Goal: Book appointment/travel/reservation

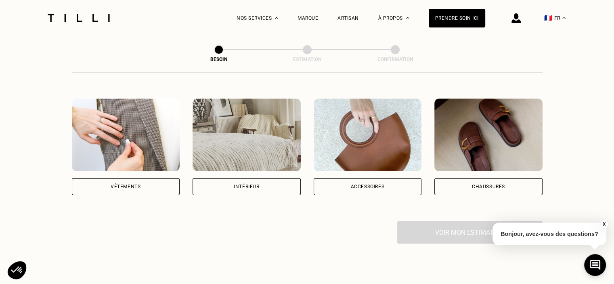
scroll to position [162, 0]
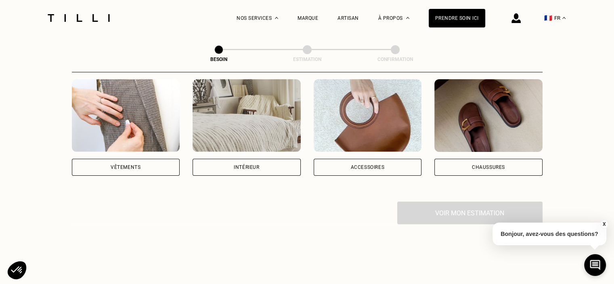
click at [124, 165] on div "Vêtements" at bounding box center [126, 167] width 30 height 5
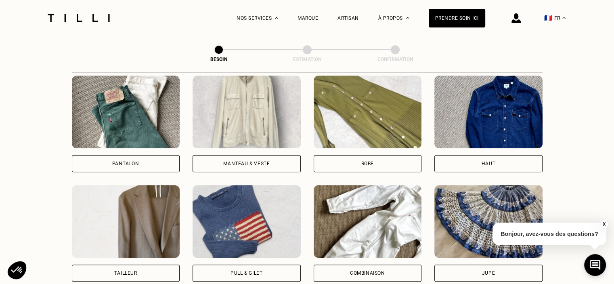
scroll to position [425, 0]
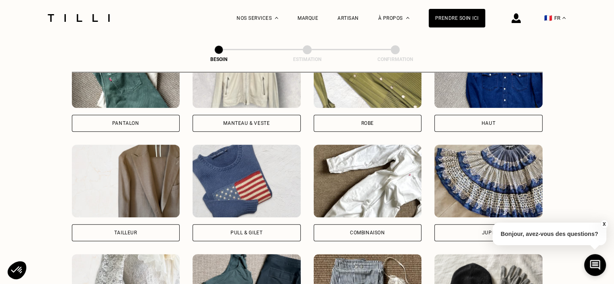
click at [240, 230] on div "Pull & gilet" at bounding box center [247, 232] width 32 height 5
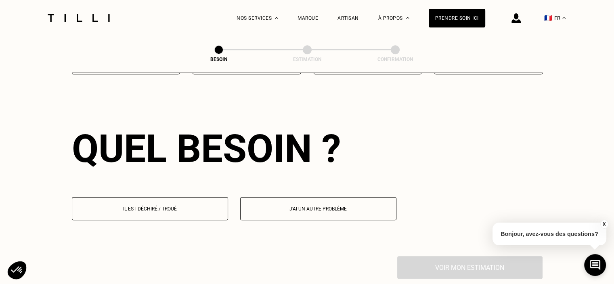
scroll to position [703, 0]
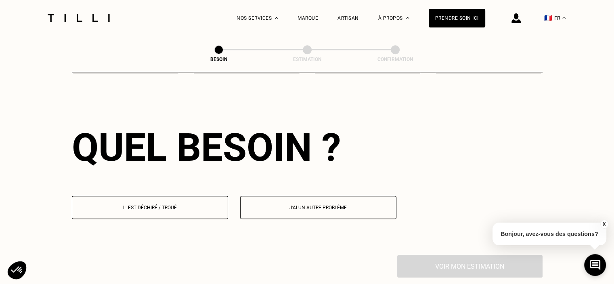
click at [170, 205] on p "Il est déchiré / troué" at bounding box center [149, 208] width 147 height 6
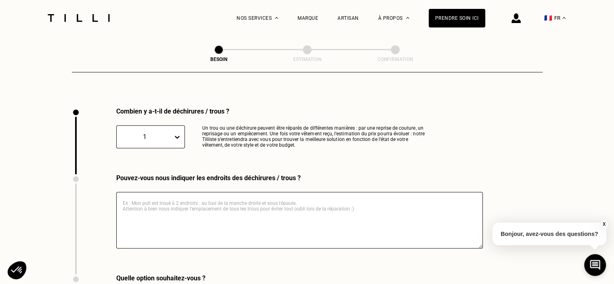
scroll to position [860, 0]
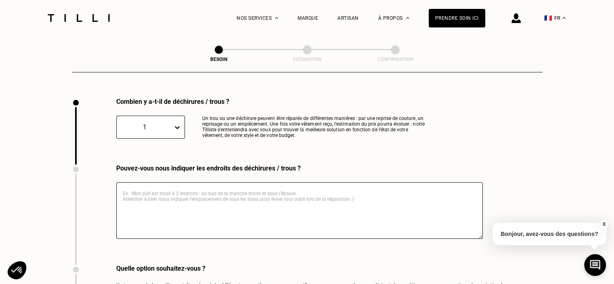
click at [196, 190] on textarea at bounding box center [299, 210] width 367 height 57
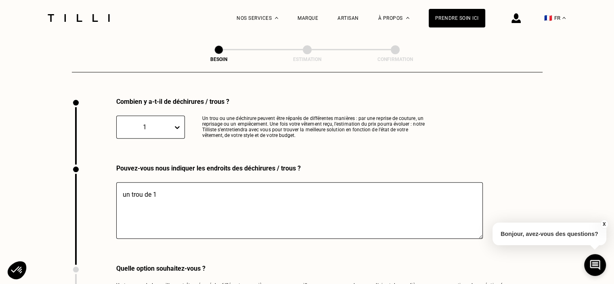
click at [229, 182] on textarea "un trou de 1" at bounding box center [299, 210] width 367 height 57
click at [120, 188] on textarea "un trou de 1cm" at bounding box center [299, 210] width 367 height 57
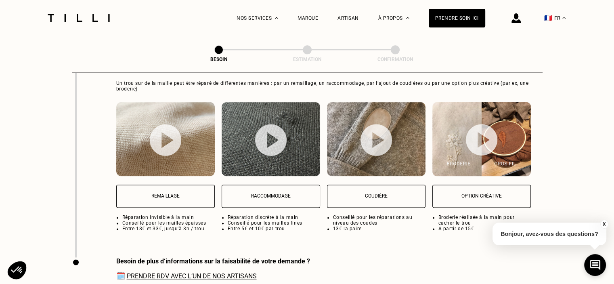
scroll to position [1102, 0]
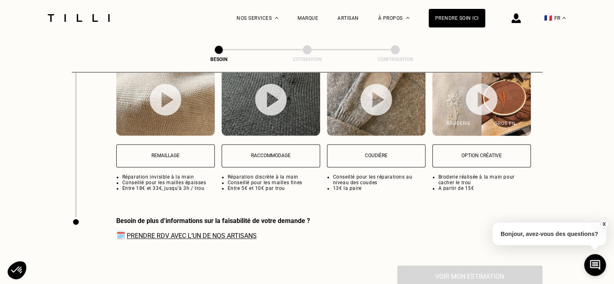
type textarea "pull avec un trou de 1cm"
click at [185, 232] on link "Prendre RDV avec l‘un de nos artisans" at bounding box center [192, 236] width 130 height 8
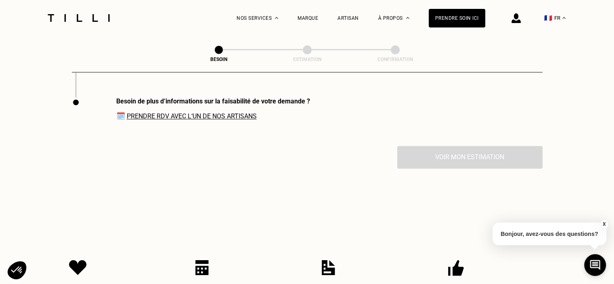
scroll to position [1223, 0]
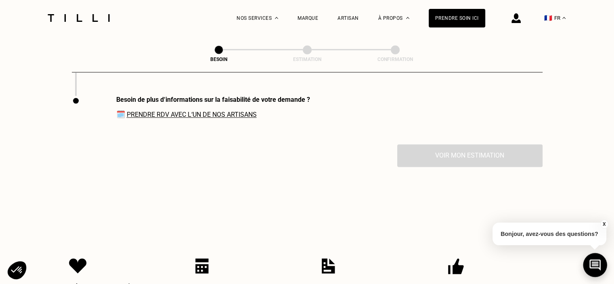
click at [591, 269] on icon at bounding box center [595, 265] width 13 height 21
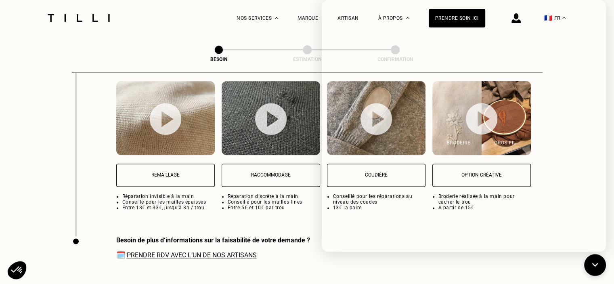
scroll to position [1062, 0]
